Goal: Find specific page/section: Find specific page/section

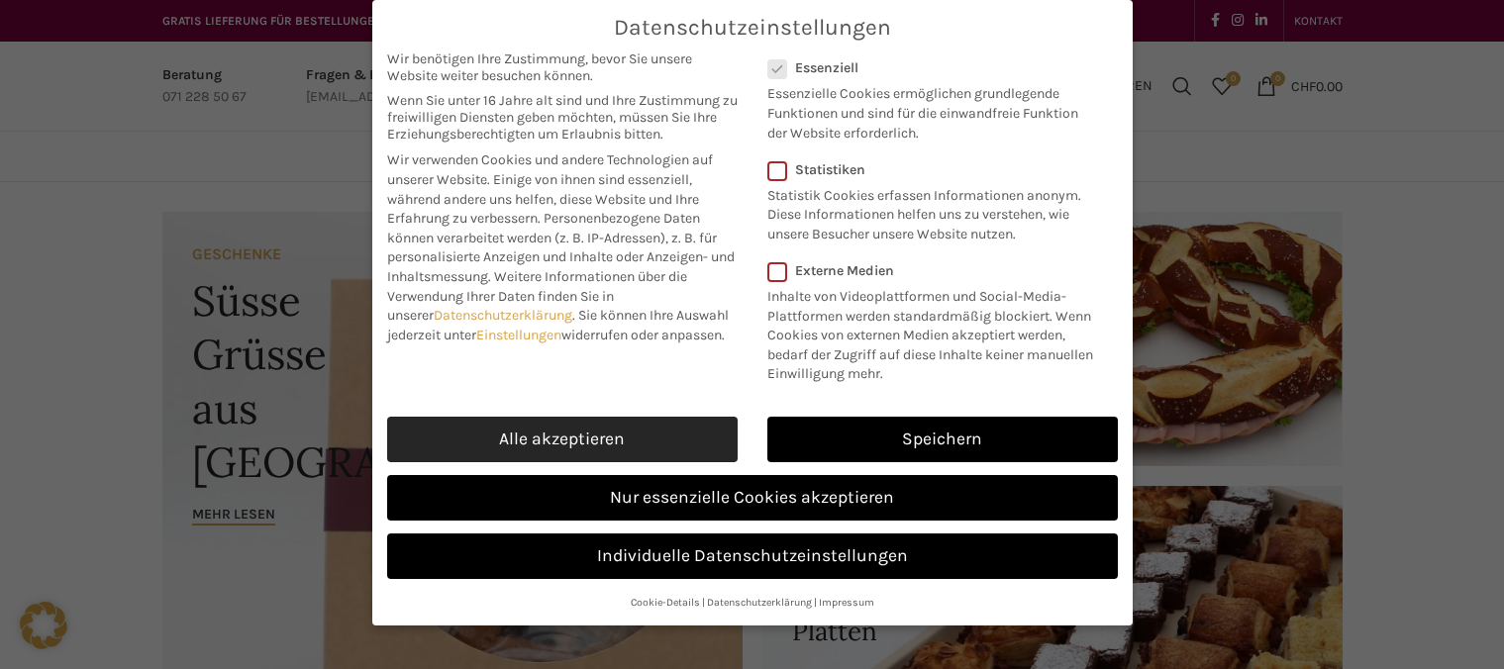
click at [649, 445] on link "Alle akzeptieren" at bounding box center [562, 440] width 350 height 46
checkbox input "true"
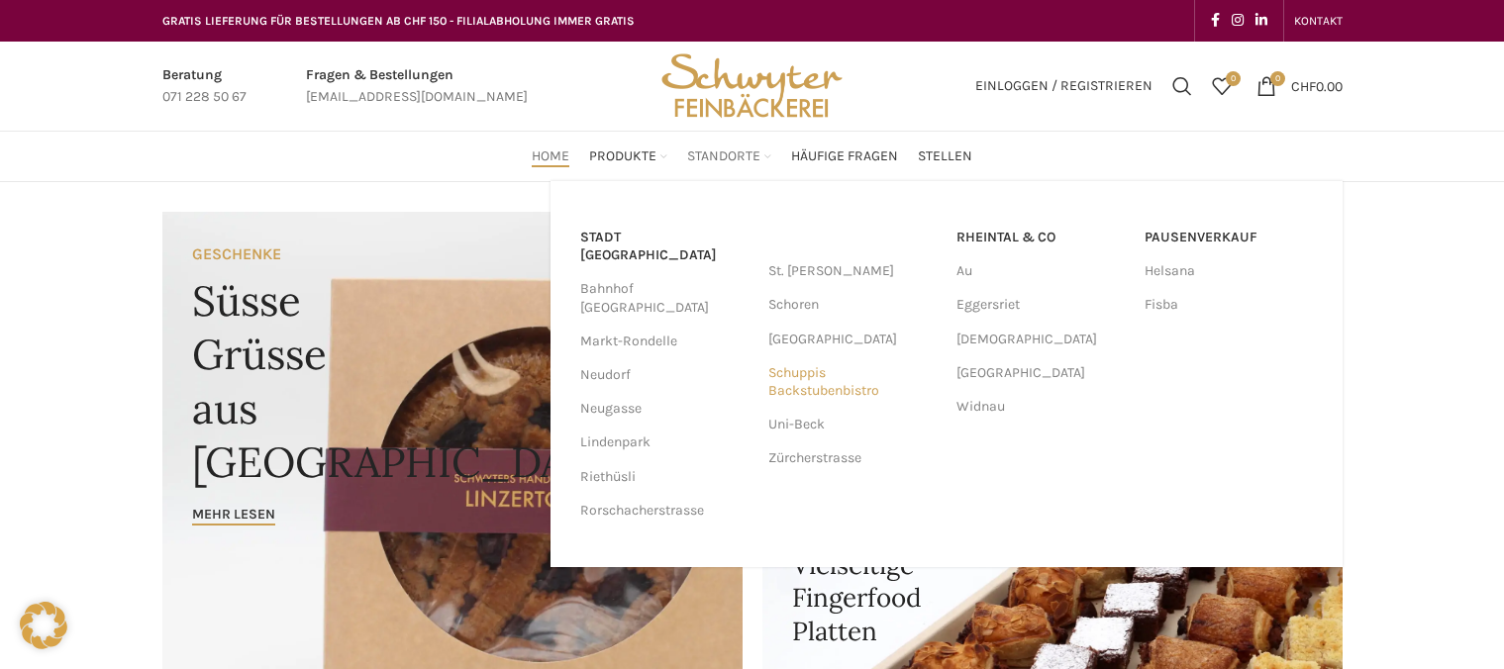
click at [794, 396] on link "Schuppis Backstubenbistro" at bounding box center [852, 381] width 168 height 51
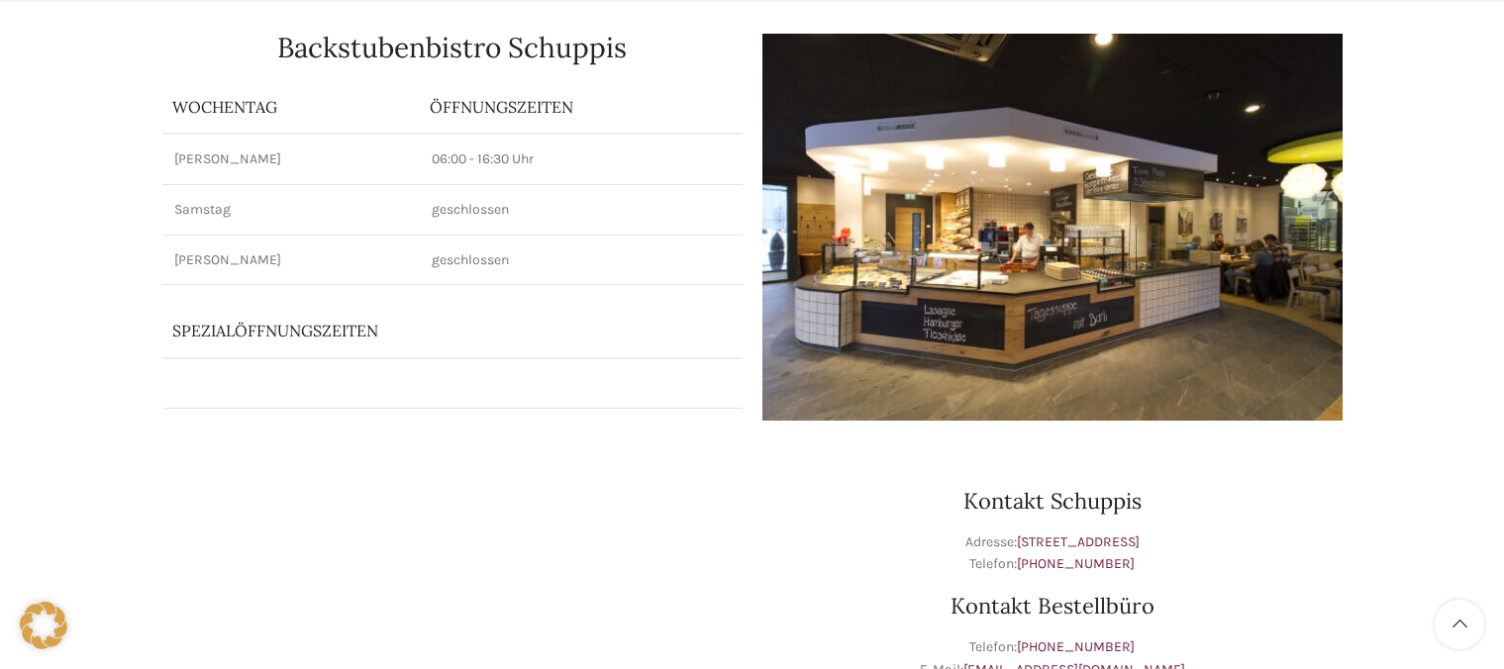
scroll to position [297, 0]
